Goal: Transaction & Acquisition: Purchase product/service

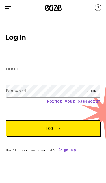
click at [8, 70] on label "Email" at bounding box center [12, 69] width 13 height 5
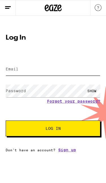
type input "[EMAIL_ADDRESS][DOMAIN_NAME]"
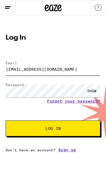
click at [53, 129] on button "Log In" at bounding box center [53, 128] width 95 height 16
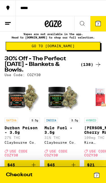
scroll to position [15, 0]
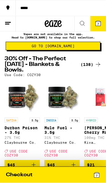
click at [87, 66] on div "(138)" at bounding box center [91, 64] width 21 height 7
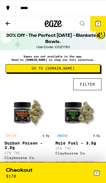
click at [85, 90] on button "FILTER" at bounding box center [87, 84] width 28 height 12
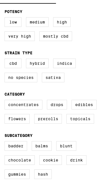
scroll to position [61, 0]
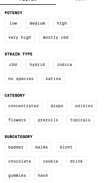
click at [72, 111] on label "Edibles" at bounding box center [84, 106] width 25 height 10
click at [0, 0] on input "Edibles" at bounding box center [0, 0] width 0 height 0
checkbox input "true"
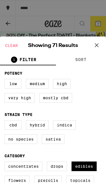
click at [97, 43] on icon at bounding box center [96, 45] width 8 height 8
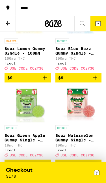
scroll to position [1045, 0]
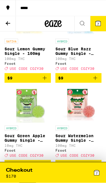
click at [7, 80] on span "$9" at bounding box center [9, 78] width 5 height 5
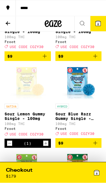
scroll to position [961, 0]
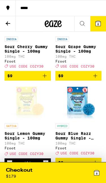
click at [10, 78] on span "$9" at bounding box center [9, 76] width 5 height 5
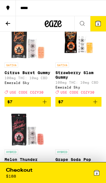
scroll to position [588, 0]
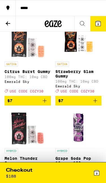
click at [16, 104] on span "$7" at bounding box center [27, 100] width 41 height 7
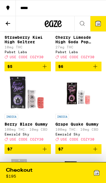
scroll to position [453, 0]
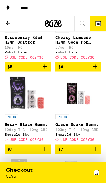
click at [96, 27] on button "10" at bounding box center [98, 23] width 16 height 15
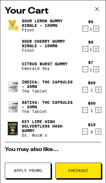
click at [95, 9] on icon at bounding box center [97, 9] width 8 height 8
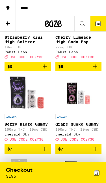
click at [88, 28] on button at bounding box center [82, 24] width 16 height 16
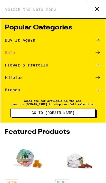
click at [93, 11] on icon at bounding box center [97, 9] width 8 height 8
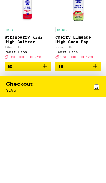
scroll to position [453, 0]
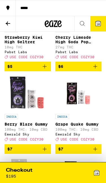
click at [23, 172] on div "Checkout" at bounding box center [19, 170] width 27 height 7
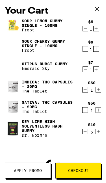
click at [21, 172] on span "Apply Promo" at bounding box center [28, 171] width 28 height 4
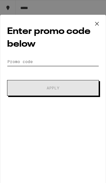
click at [16, 66] on input "Promo Code" at bounding box center [53, 61] width 92 height 8
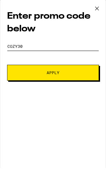
type input "Cozy30"
click at [31, 80] on button "Apply" at bounding box center [53, 88] width 92 height 16
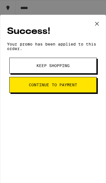
click at [23, 68] on button "Keep Shopping" at bounding box center [52, 66] width 87 height 16
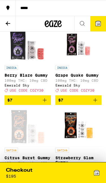
scroll to position [508, 0]
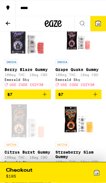
click at [25, 170] on div "Checkout" at bounding box center [19, 170] width 27 height 7
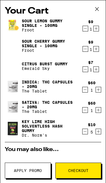
click at [100, 36] on div "Sour Lemon Gummy Single - 100mg Froot $9 1 Sour Cherry Gummy Single - 100mg Fro…" at bounding box center [53, 80] width 96 height 124
click at [98, 32] on icon "Increment" at bounding box center [96, 28] width 5 height 7
click at [80, 134] on div "$10 5" at bounding box center [90, 128] width 21 height 12
click at [94, 71] on icon "Increment" at bounding box center [96, 69] width 5 height 7
click at [95, 52] on icon "Increment" at bounding box center [96, 49] width 5 height 7
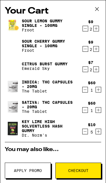
click at [82, 133] on button "Decrement" at bounding box center [85, 132] width 6 height 6
click at [82, 134] on button "Decrement" at bounding box center [85, 132] width 6 height 6
click at [81, 132] on div "$10 3" at bounding box center [90, 128] width 21 height 12
click at [85, 135] on icon "Decrement" at bounding box center [85, 131] width 5 height 7
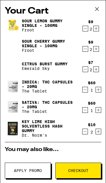
click at [95, 70] on icon "Increment" at bounding box center [96, 69] width 5 height 7
click at [71, 172] on span "Checkout" at bounding box center [78, 171] width 20 height 4
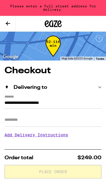
click at [6, 25] on icon at bounding box center [8, 23] width 7 height 7
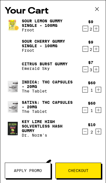
click at [21, 169] on span "Apply Promo" at bounding box center [28, 171] width 28 height 4
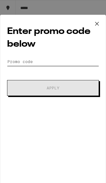
click at [16, 60] on input "Promo Code" at bounding box center [53, 61] width 92 height 8
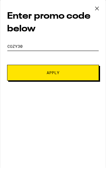
type input "Cozy30"
click at [41, 80] on button "Apply" at bounding box center [53, 88] width 92 height 16
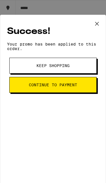
click at [33, 91] on button "Continue to payment" at bounding box center [52, 85] width 87 height 16
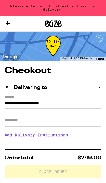
click at [7, 25] on icon at bounding box center [8, 23] width 7 height 7
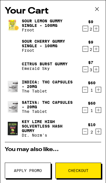
click at [82, 115] on div "SATIVA: THC Capsules - 20mg The Tablet $60 1" at bounding box center [53, 107] width 96 height 16
click at [84, 111] on icon "Decrement" at bounding box center [85, 110] width 5 height 7
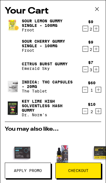
click at [82, 92] on div "$60 1" at bounding box center [90, 87] width 21 height 12
click at [81, 91] on div "$60 1" at bounding box center [90, 87] width 21 height 12
click at [78, 91] on div "INDICA: THC Capsules - 20mg The Tablet" at bounding box center [42, 87] width 75 height 16
click at [83, 91] on icon "Decrement" at bounding box center [85, 89] width 5 height 7
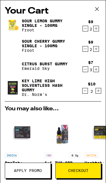
click at [77, 169] on span "Checkout" at bounding box center [78, 171] width 20 height 4
